Goal: Task Accomplishment & Management: Use online tool/utility

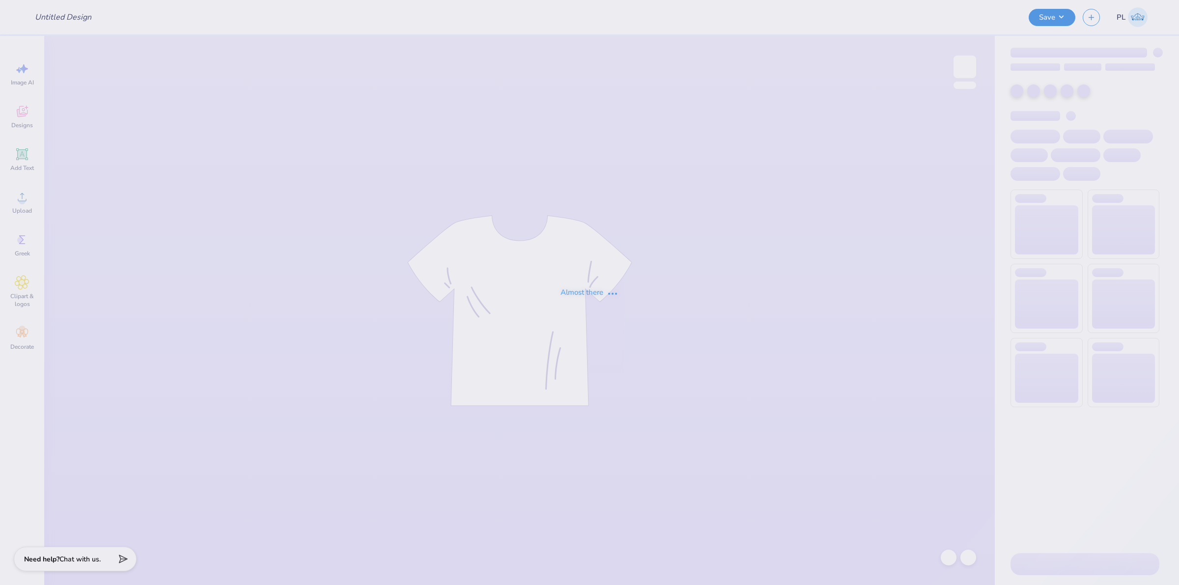
type input "club ace"
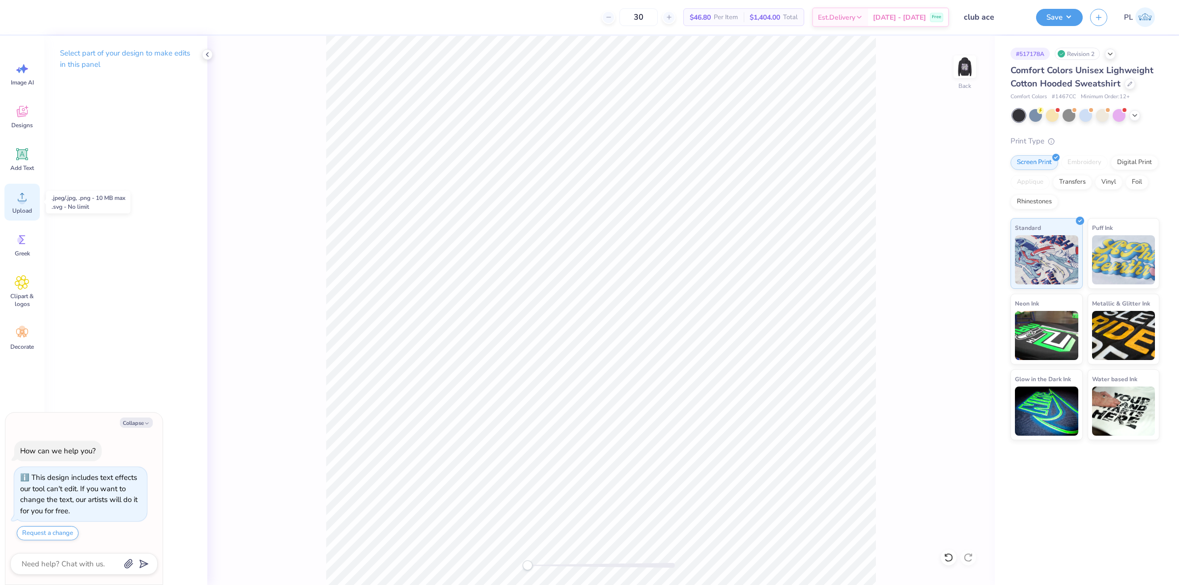
click at [21, 203] on circle at bounding box center [22, 200] width 7 height 7
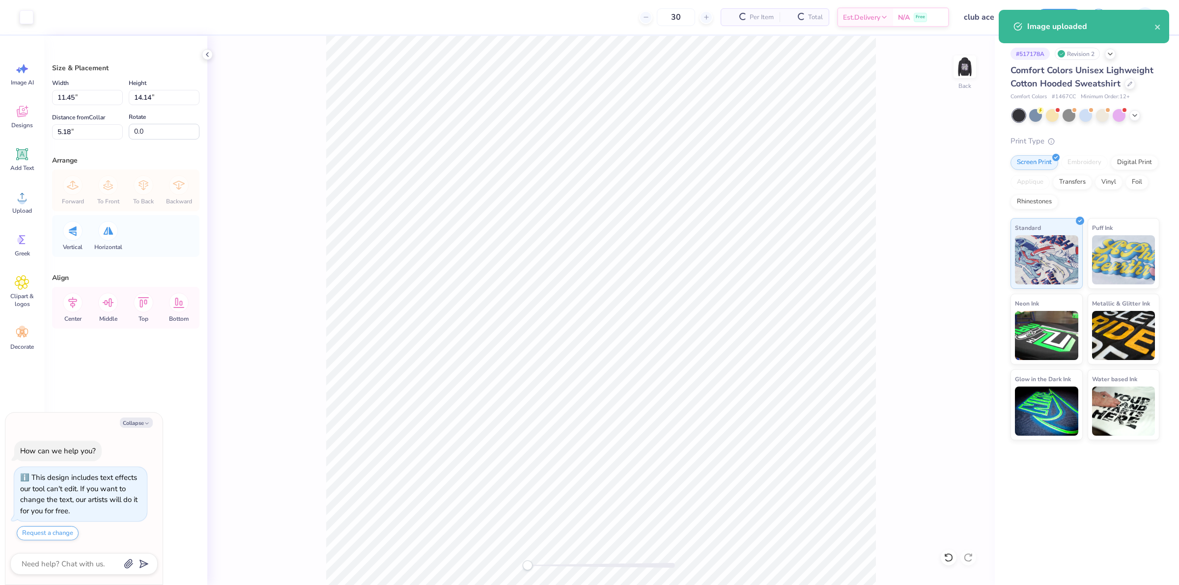
type textarea "x"
drag, startPoint x: 168, startPoint y: 97, endPoint x: 134, endPoint y: 93, distance: 34.1
click at [134, 93] on input "14.14" at bounding box center [164, 97] width 71 height 15
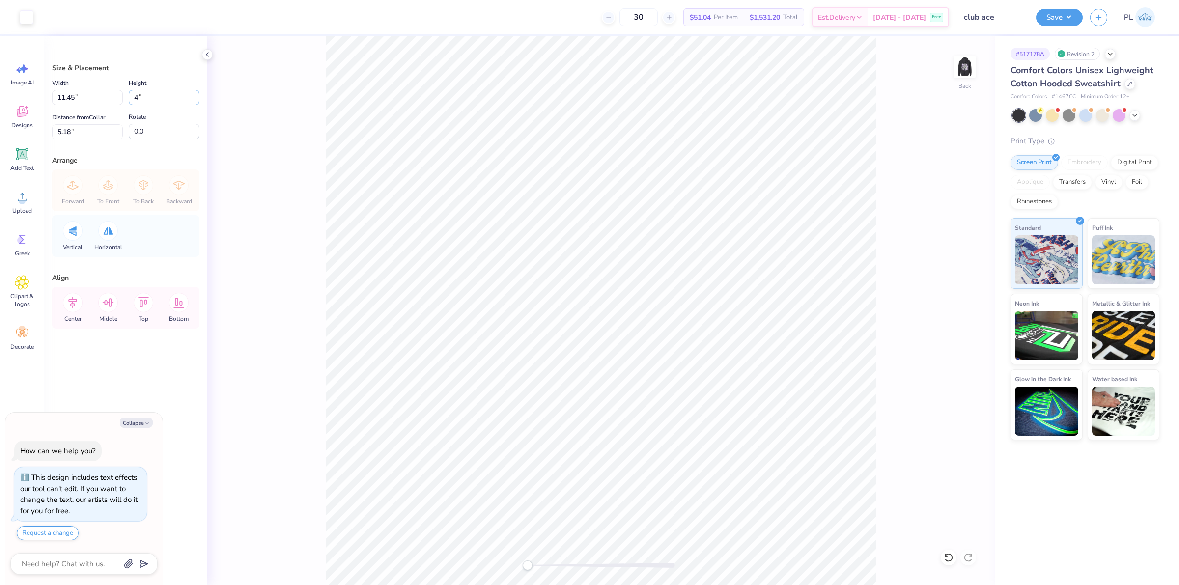
type input "4"
type textarea "x"
type input "3.24"
type input "4.00"
type input "10.25"
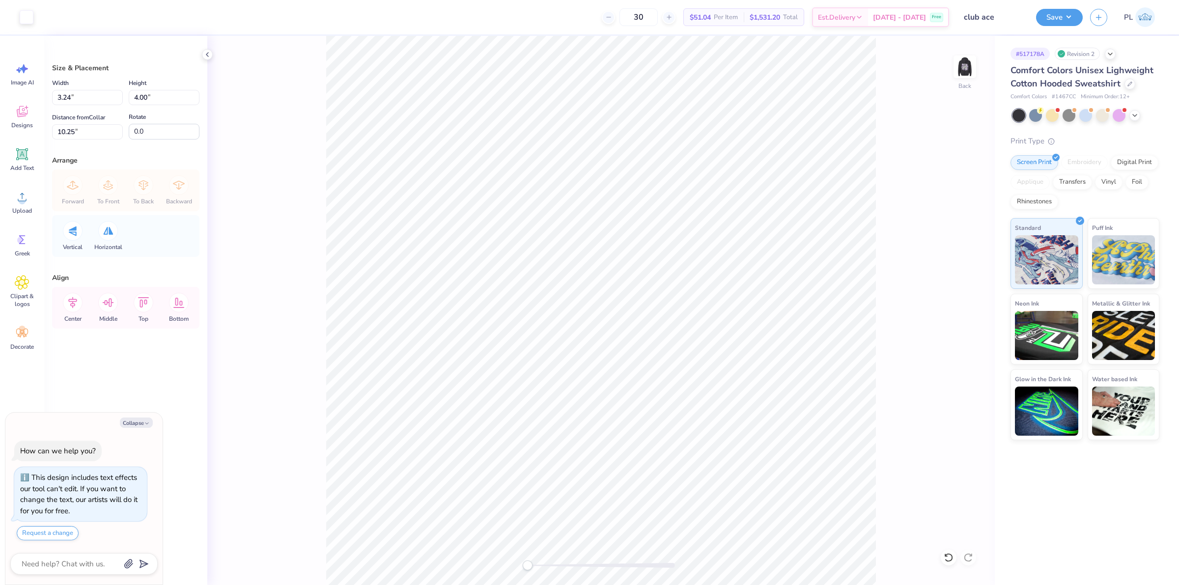
type textarea "x"
drag, startPoint x: 93, startPoint y: 135, endPoint x: 55, endPoint y: 136, distance: 38.8
click at [55, 136] on input "10.25" at bounding box center [87, 131] width 71 height 15
type input "3"
click at [169, 96] on input "4.00" at bounding box center [164, 97] width 71 height 15
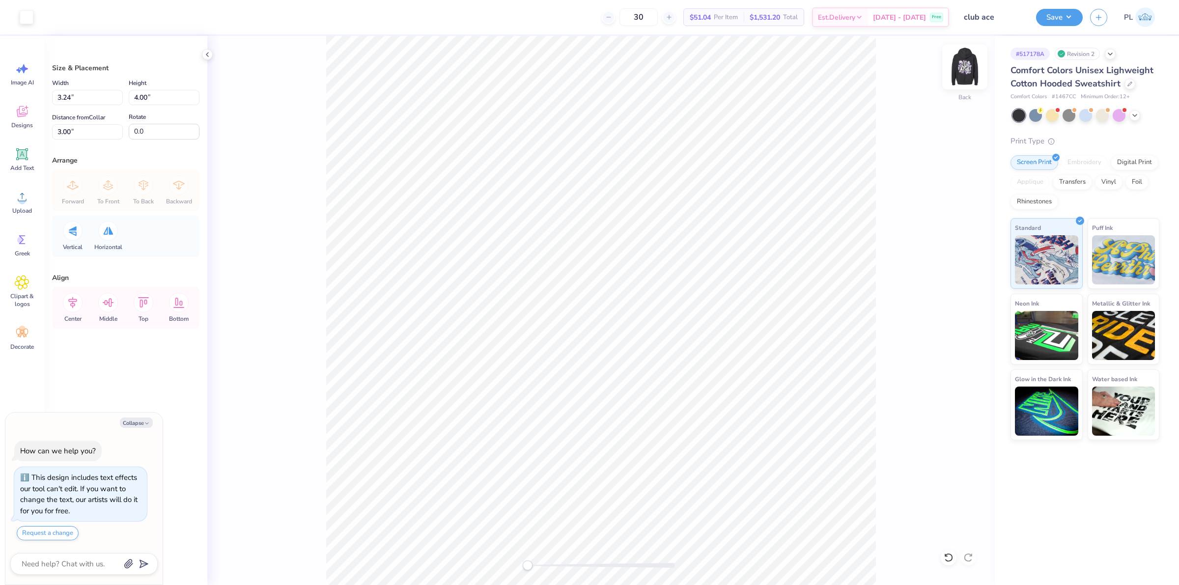
click at [965, 68] on img at bounding box center [964, 66] width 39 height 39
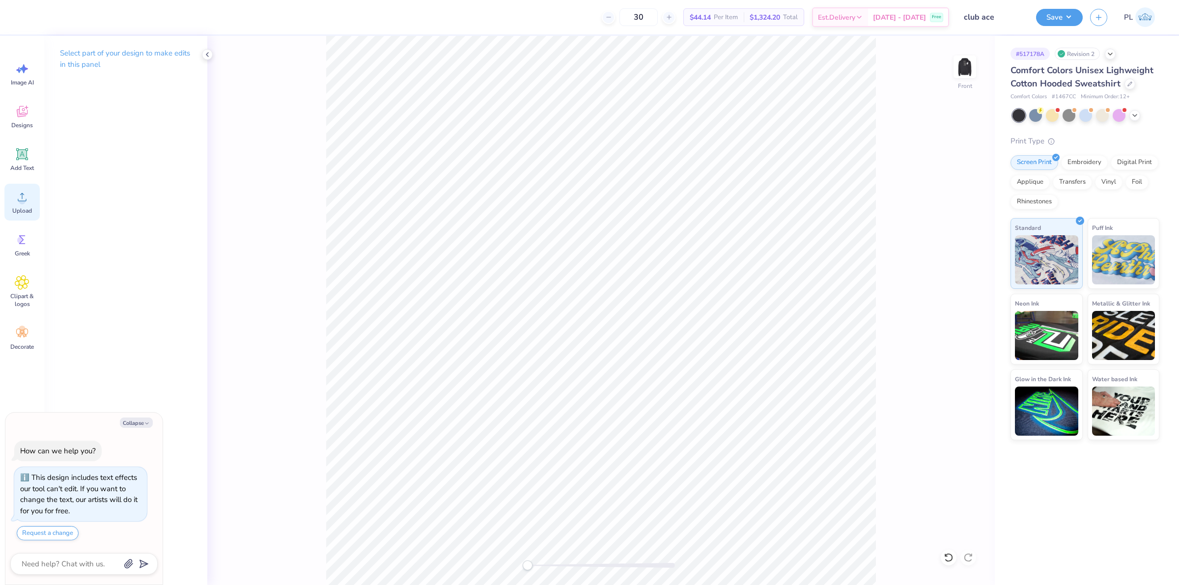
click at [18, 194] on icon at bounding box center [22, 197] width 15 height 15
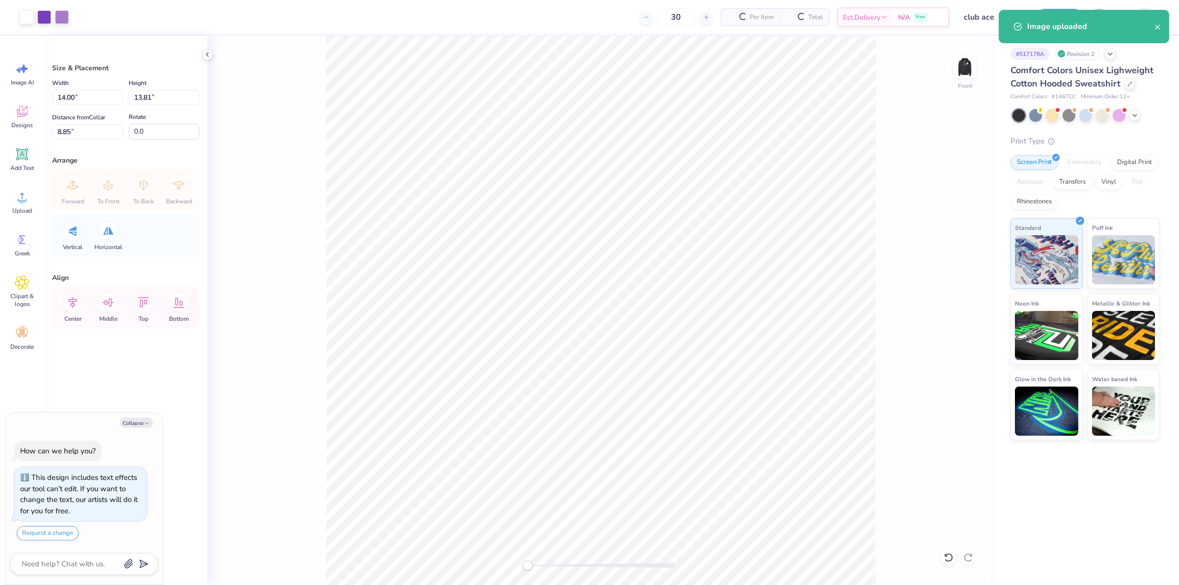
type textarea "x"
drag, startPoint x: 83, startPoint y: 97, endPoint x: 55, endPoint y: 96, distance: 27.5
click at [55, 96] on input "14.00" at bounding box center [87, 97] width 71 height 15
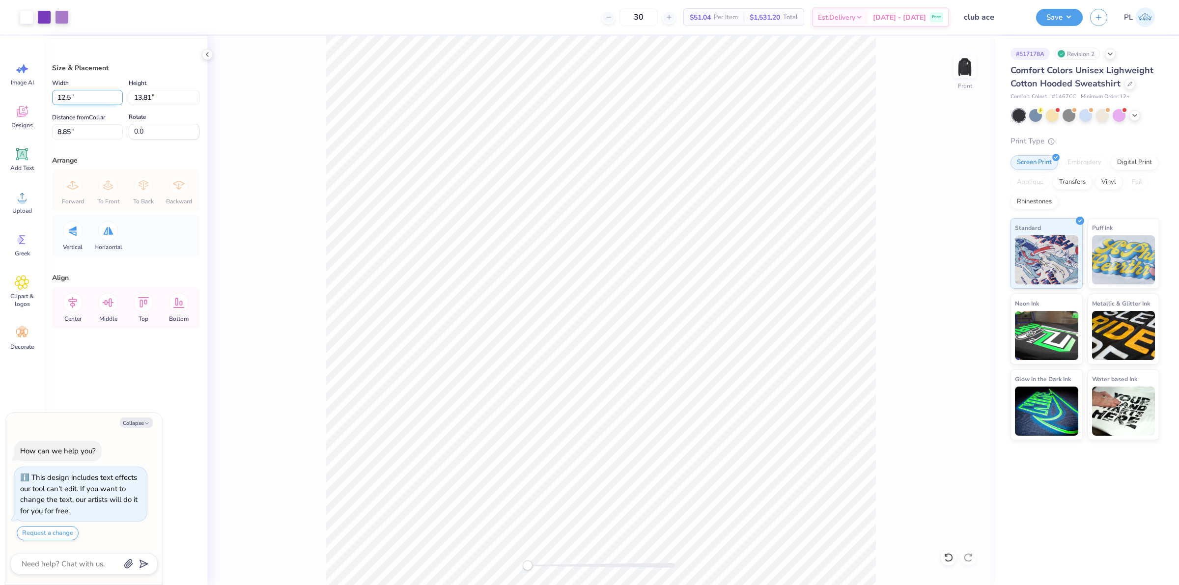
type input "12.5"
type textarea "x"
type input "12.50"
type input "12.33"
type input "9.59"
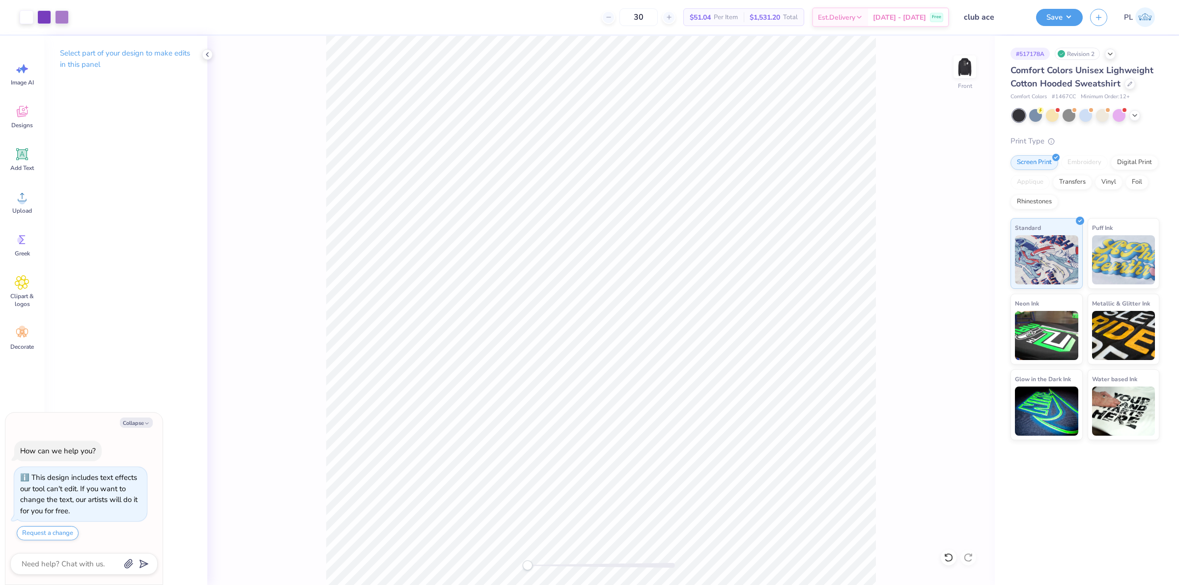
type textarea "x"
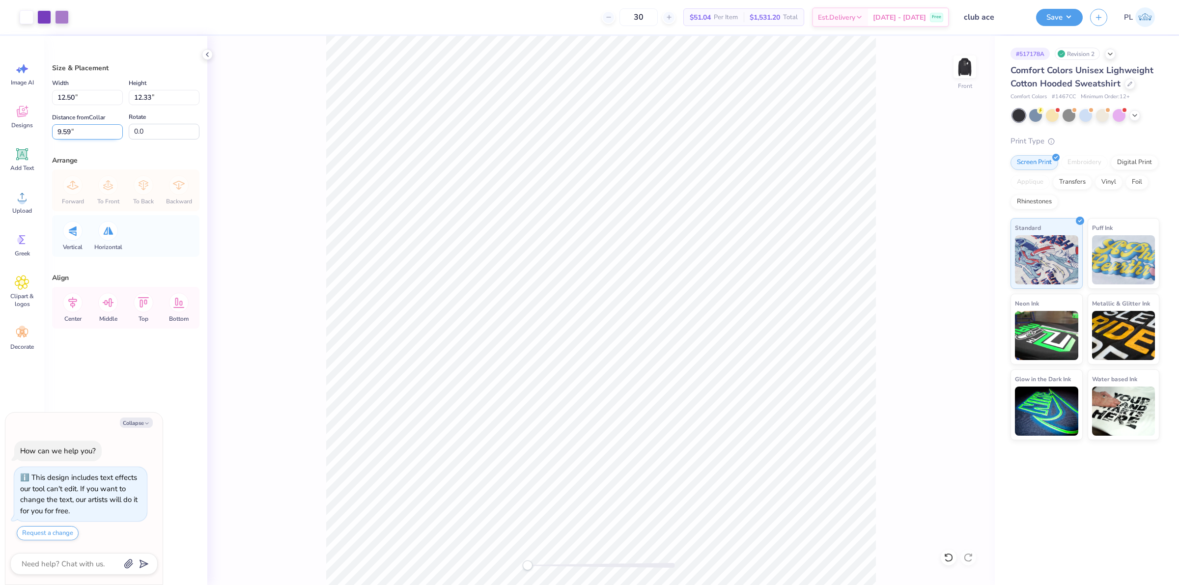
drag, startPoint x: 84, startPoint y: 134, endPoint x: 55, endPoint y: 133, distance: 28.5
click at [55, 133] on input "9.59" at bounding box center [87, 131] width 71 height 15
type input "6"
click at [151, 99] on input "12.33" at bounding box center [164, 97] width 71 height 15
click at [961, 74] on img at bounding box center [964, 66] width 39 height 39
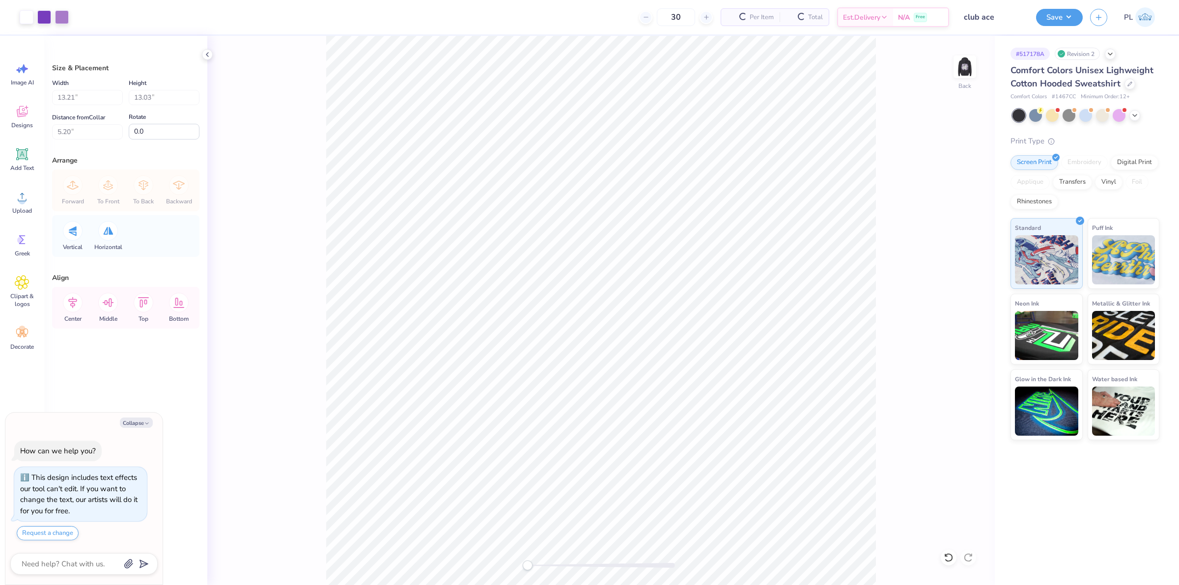
type textarea "x"
type input "3.24"
type input "4.00"
type input "3.00"
click at [953, 64] on img at bounding box center [964, 66] width 39 height 39
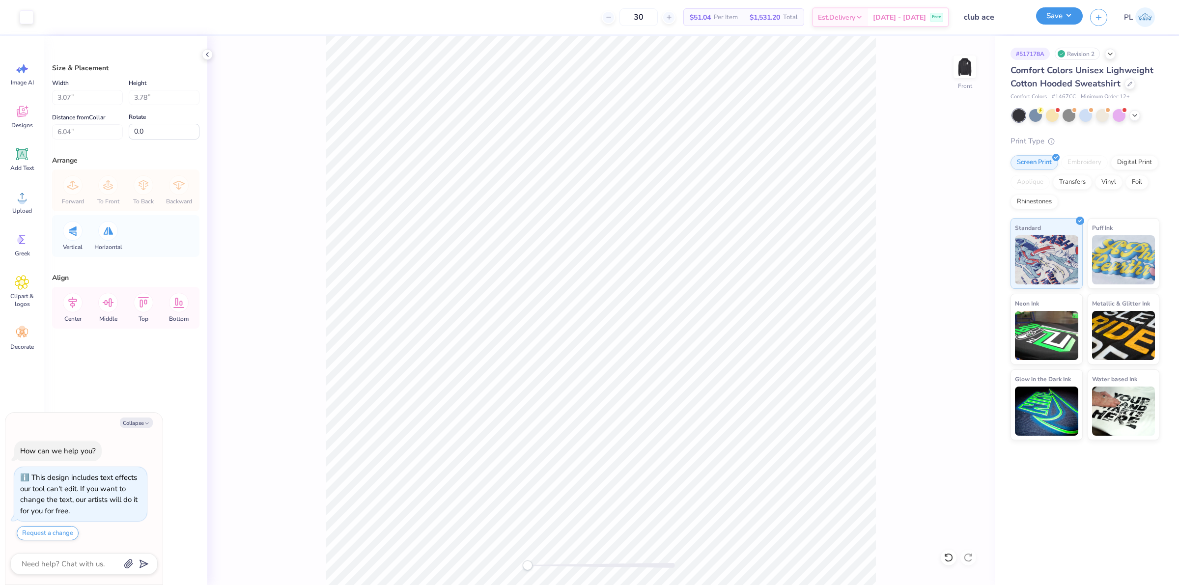
click at [1060, 20] on button "Save" at bounding box center [1059, 15] width 47 height 17
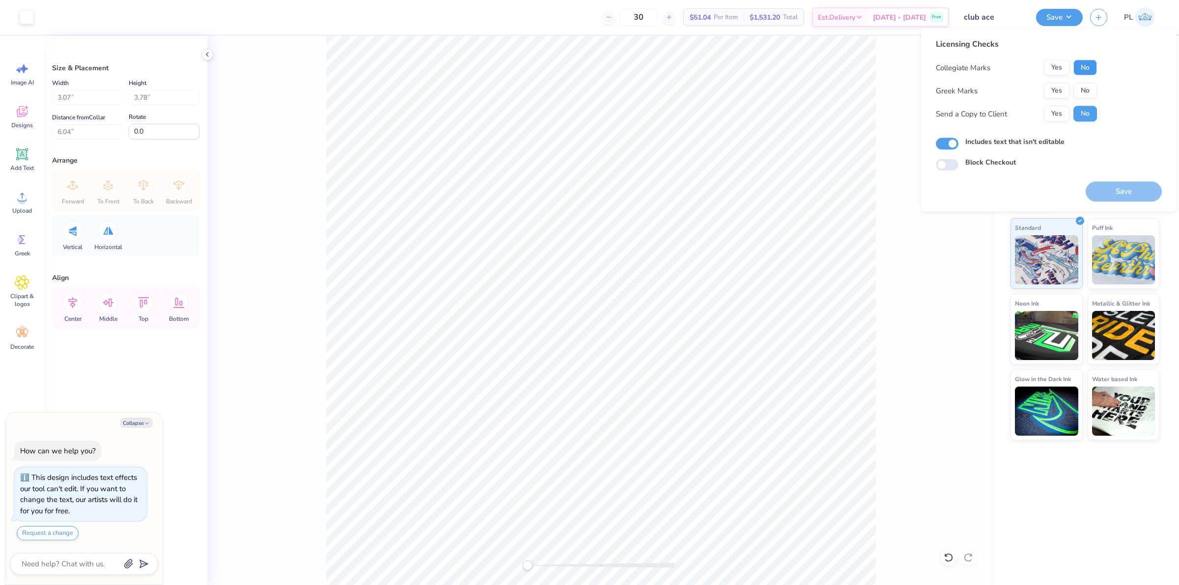
click at [1082, 69] on button "No" at bounding box center [1085, 68] width 24 height 16
click at [1084, 89] on button "No" at bounding box center [1085, 91] width 24 height 16
click at [1102, 192] on button "Save" at bounding box center [1124, 192] width 76 height 20
type textarea "x"
